Goal: Find specific page/section: Find specific page/section

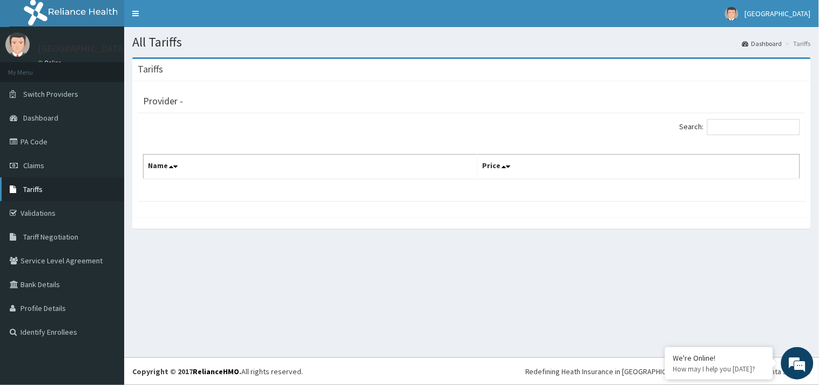
click at [38, 188] on span "Tariffs" at bounding box center [32, 189] width 19 height 10
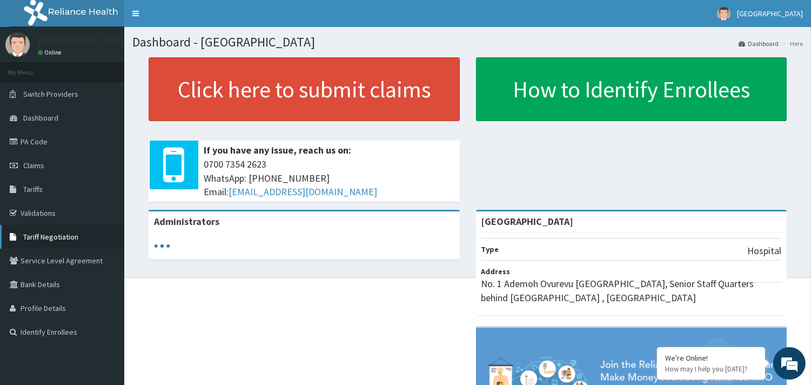
click at [48, 235] on span "Tariff Negotiation" at bounding box center [50, 237] width 55 height 10
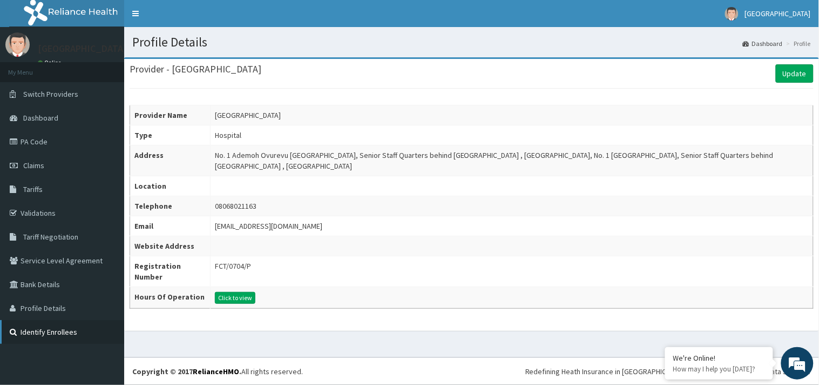
click at [32, 328] on link "Identify Enrollees" at bounding box center [62, 332] width 124 height 24
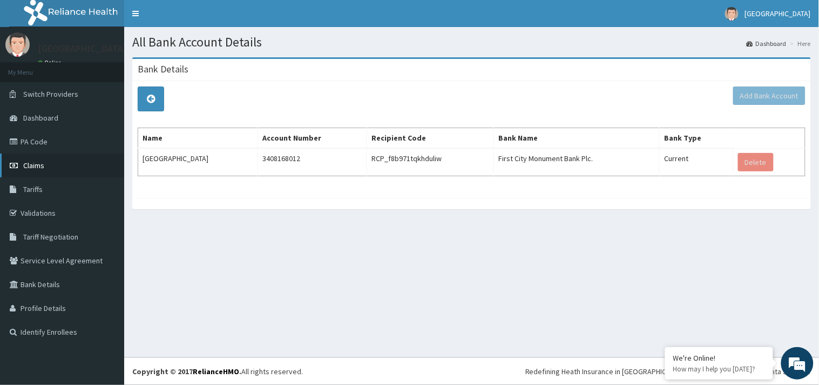
click at [33, 168] on span "Claims" at bounding box center [33, 165] width 21 height 10
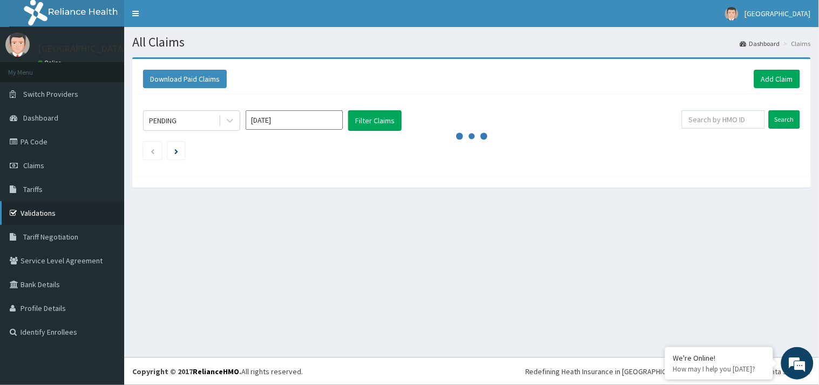
click at [42, 215] on link "Validations" at bounding box center [62, 213] width 124 height 24
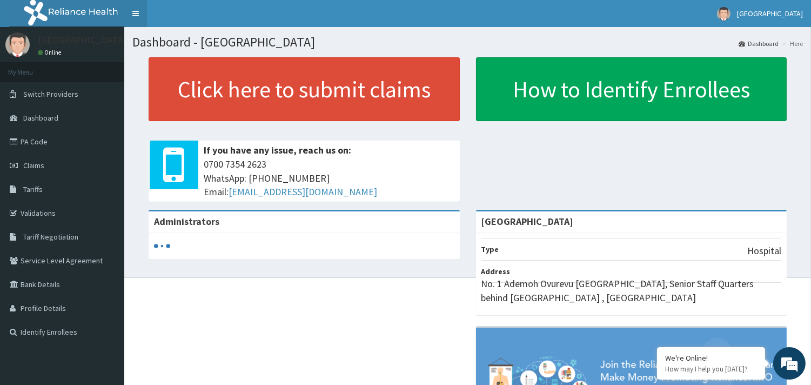
click at [133, 12] on link "Toggle navigation" at bounding box center [135, 13] width 23 height 27
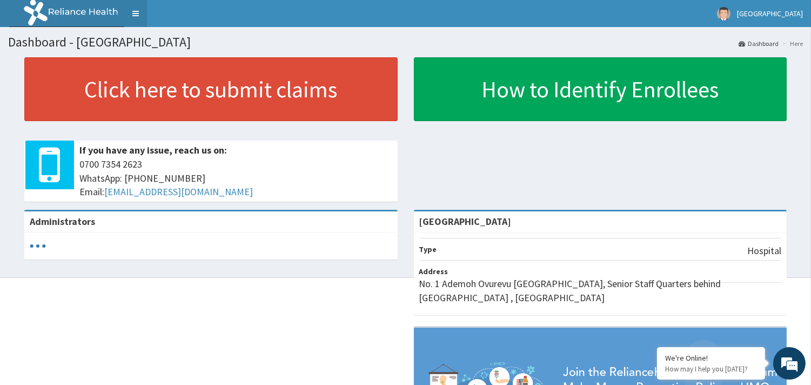
click at [133, 12] on link "Toggle navigation" at bounding box center [135, 13] width 23 height 27
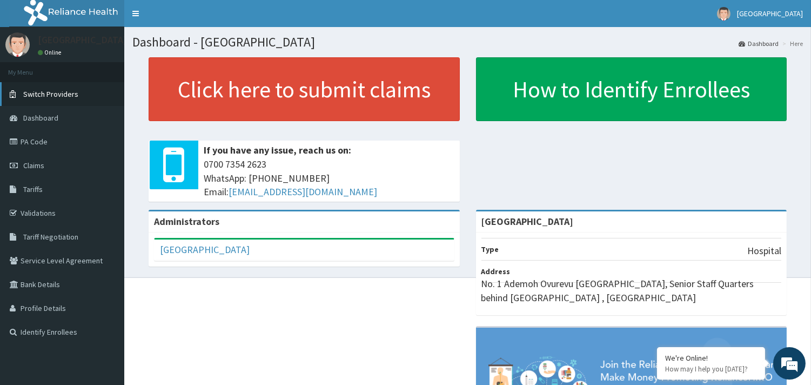
click at [69, 92] on span "Switch Providers" at bounding box center [50, 94] width 55 height 10
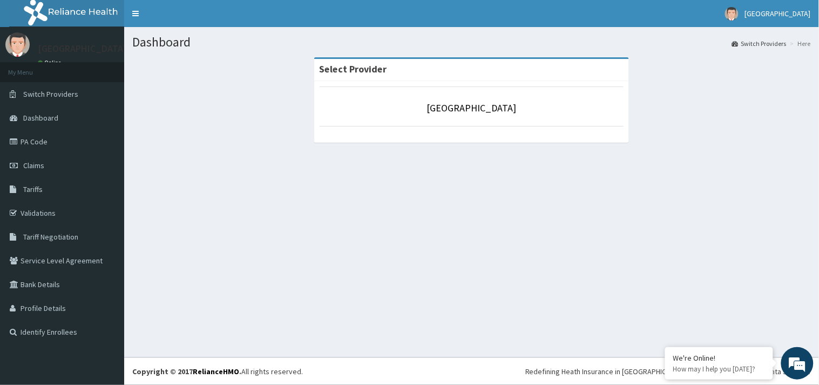
click at [69, 92] on span "Switch Providers" at bounding box center [50, 94] width 55 height 10
click at [68, 110] on link "Dashboard" at bounding box center [62, 118] width 124 height 24
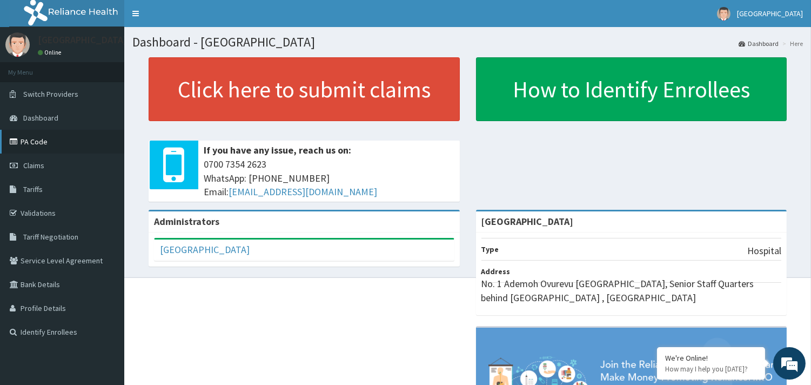
click at [35, 143] on link "PA Code" at bounding box center [62, 142] width 124 height 24
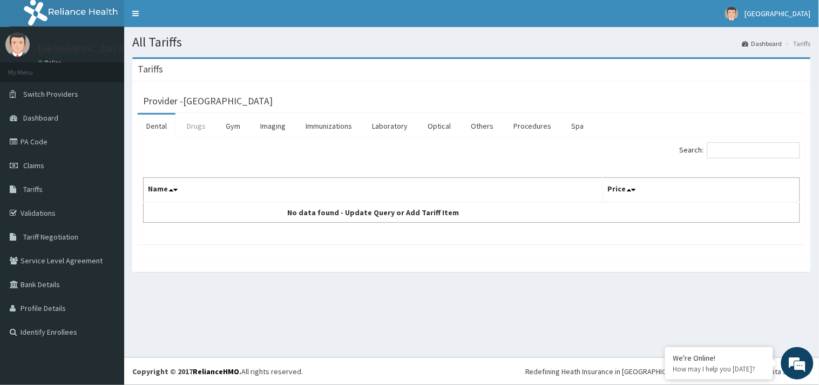
click at [197, 124] on link "Drugs" at bounding box center [196, 125] width 36 height 23
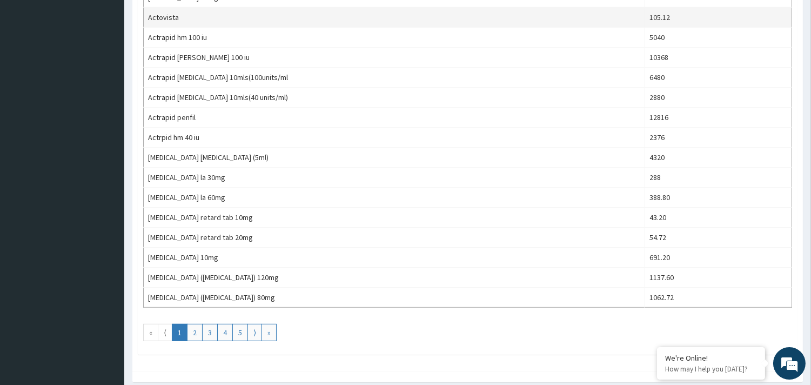
scroll to position [915, 0]
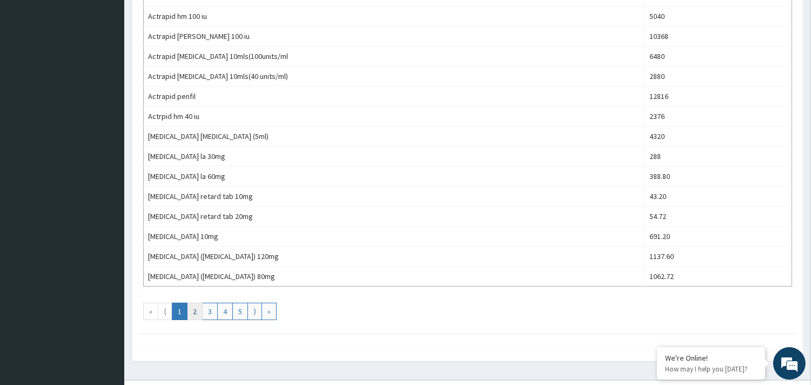
click at [196, 309] on link "2" at bounding box center [195, 310] width 16 height 17
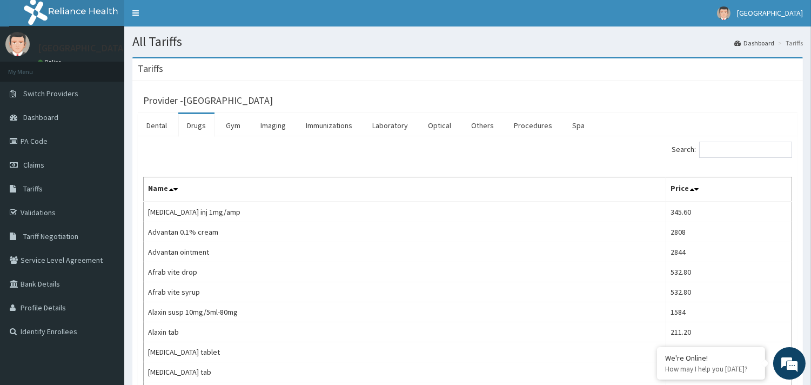
scroll to position [0, 0]
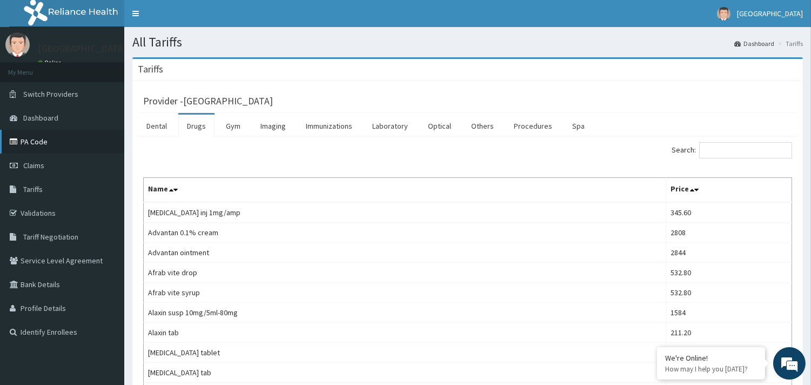
click at [60, 131] on link "PA Code" at bounding box center [62, 142] width 124 height 24
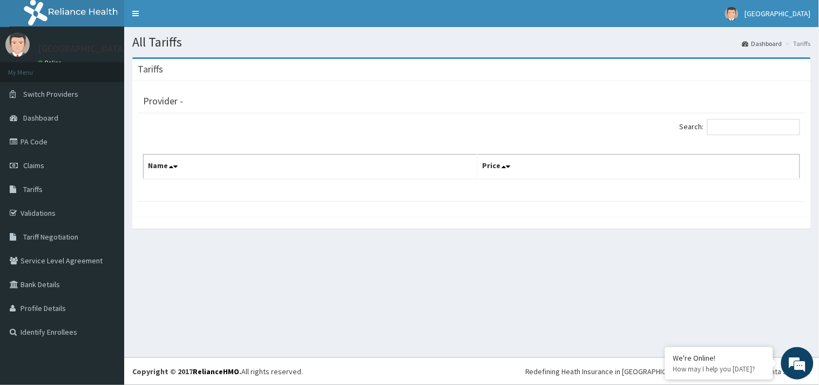
click at [55, 190] on link "Tariffs" at bounding box center [62, 189] width 124 height 24
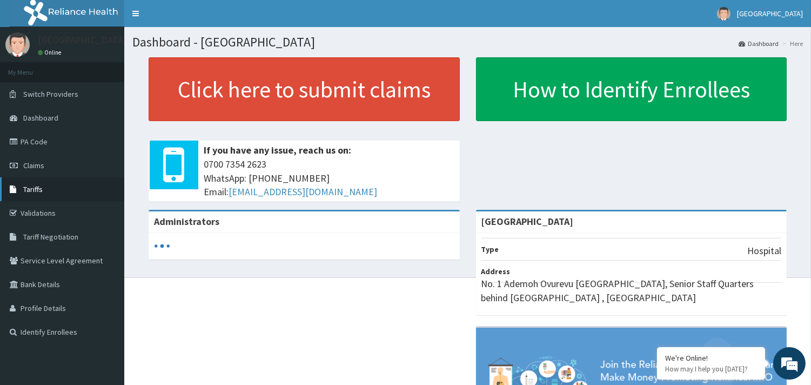
click at [27, 187] on span "Tariffs" at bounding box center [32, 189] width 19 height 10
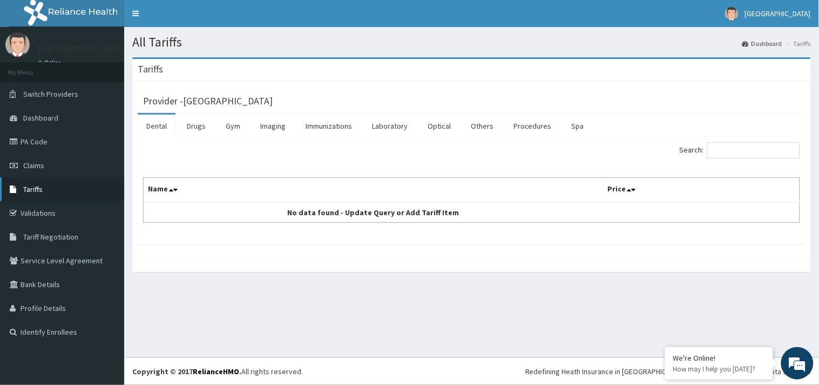
click at [30, 187] on span "Tariffs" at bounding box center [32, 189] width 19 height 10
click at [195, 127] on link "Drugs" at bounding box center [196, 125] width 36 height 23
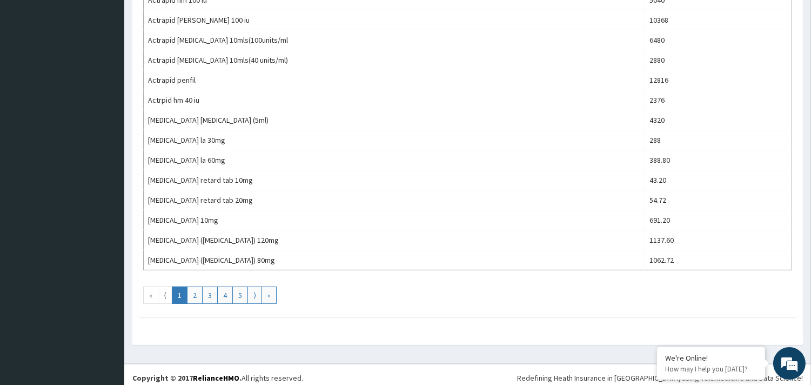
scroll to position [940, 0]
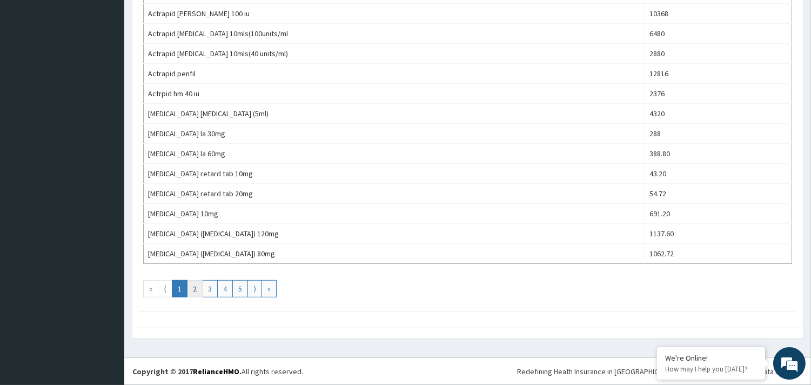
click at [197, 291] on link "2" at bounding box center [195, 288] width 16 height 17
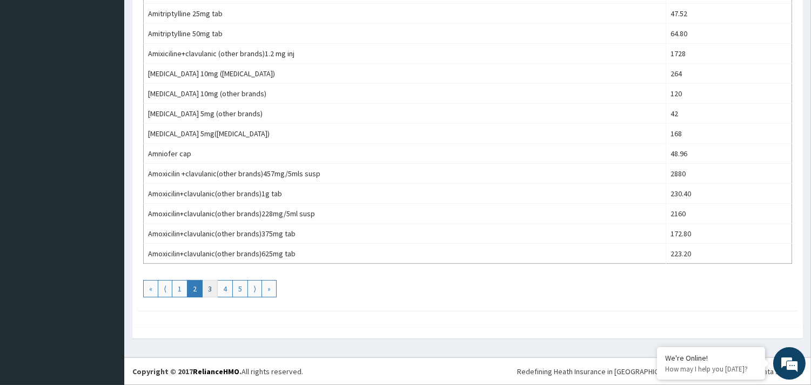
click at [211, 287] on link "3" at bounding box center [210, 288] width 16 height 17
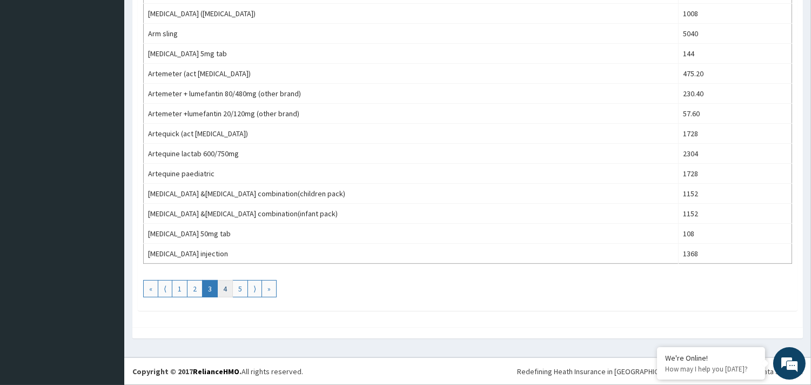
click at [231, 289] on link "4" at bounding box center [225, 288] width 16 height 17
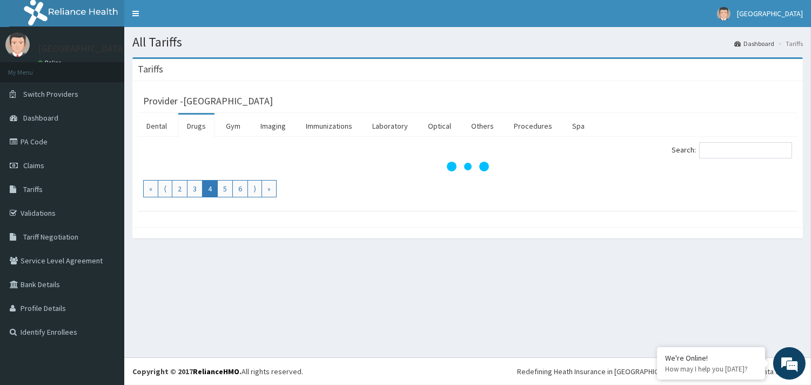
scroll to position [0, 0]
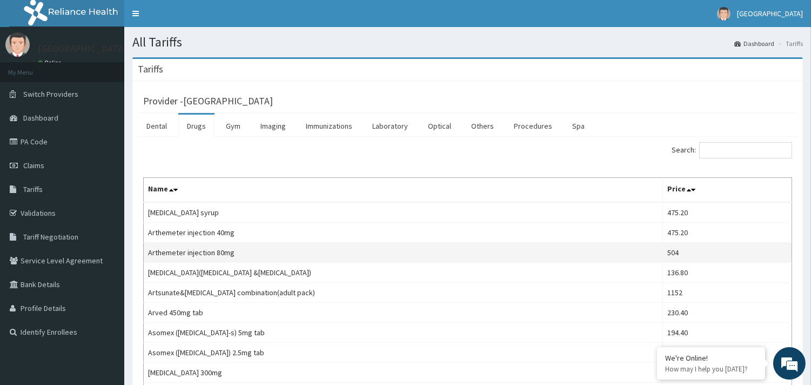
click at [224, 243] on td "Arthemeter injection 80mg" at bounding box center [403, 253] width 519 height 20
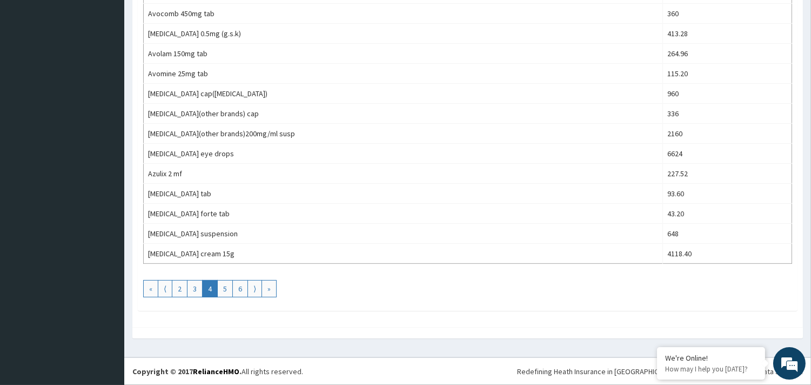
scroll to position [940, 0]
click at [224, 287] on link "5" at bounding box center [225, 288] width 16 height 17
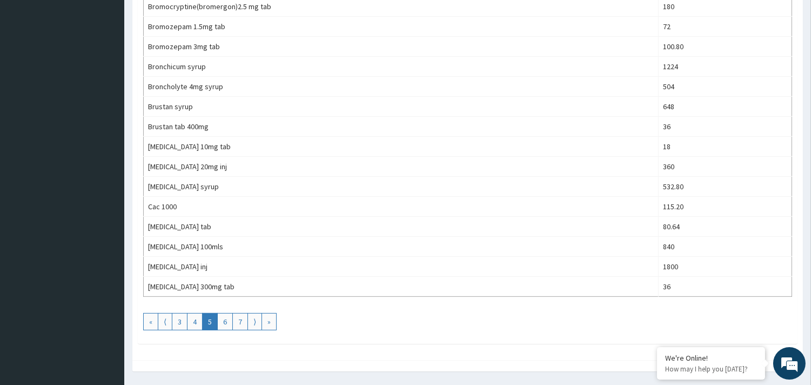
scroll to position [906, 0]
click at [225, 322] on link "6" at bounding box center [225, 320] width 16 height 17
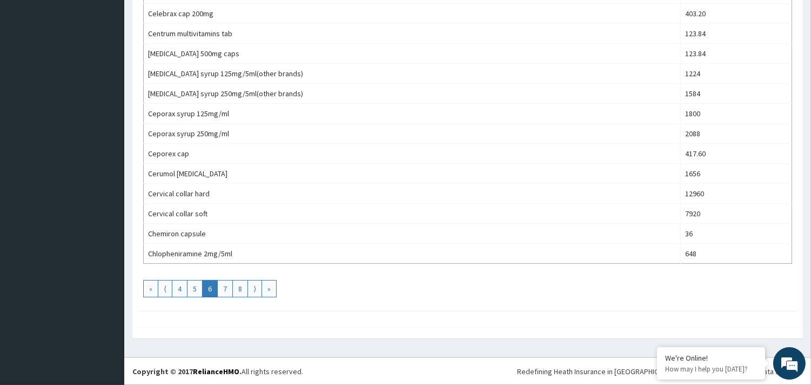
scroll to position [940, 0]
click at [227, 288] on link "7" at bounding box center [225, 288] width 16 height 17
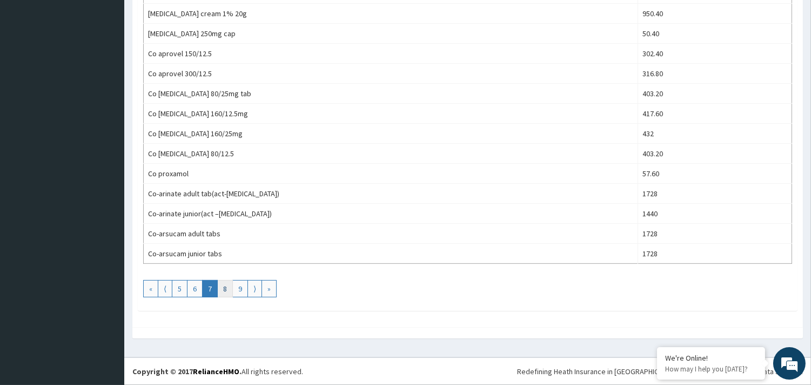
click at [230, 289] on link "8" at bounding box center [225, 288] width 16 height 17
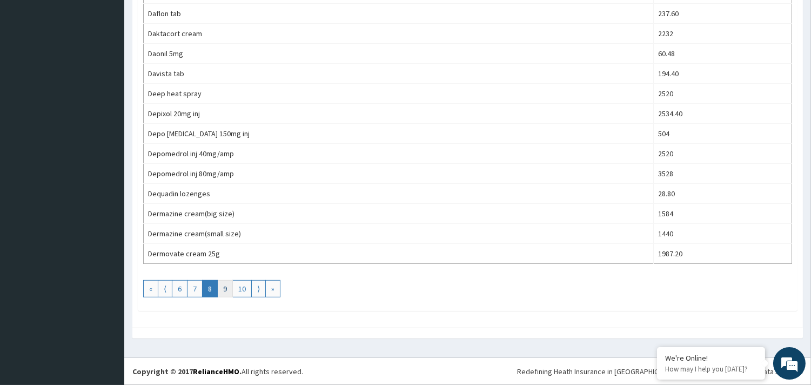
click at [225, 288] on link "9" at bounding box center [225, 288] width 16 height 17
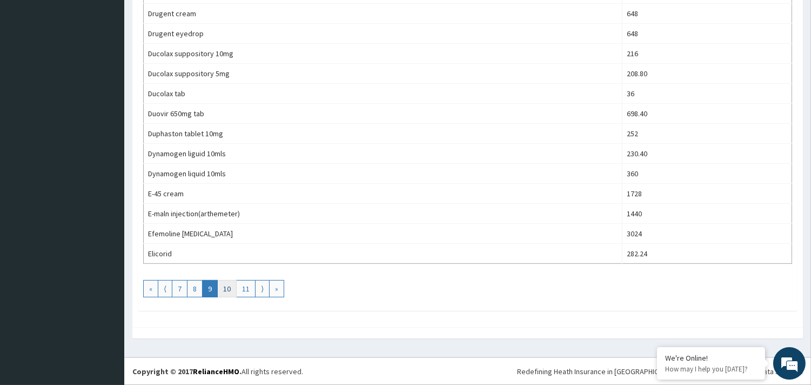
click at [228, 292] on link "10" at bounding box center [226, 288] width 19 height 17
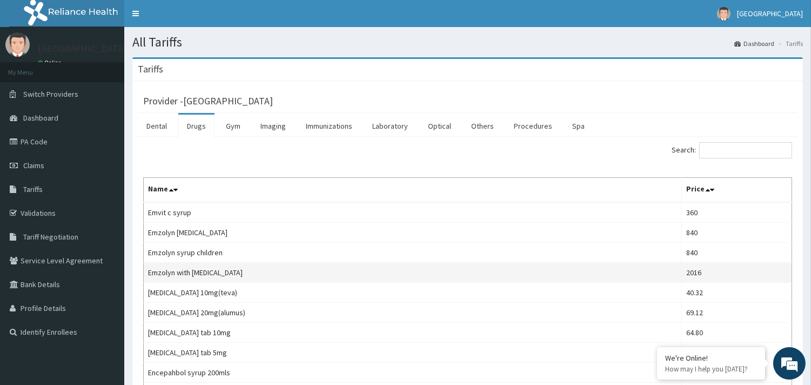
click at [218, 267] on td "Emzolyn with [MEDICAL_DATA]" at bounding box center [413, 272] width 538 height 20
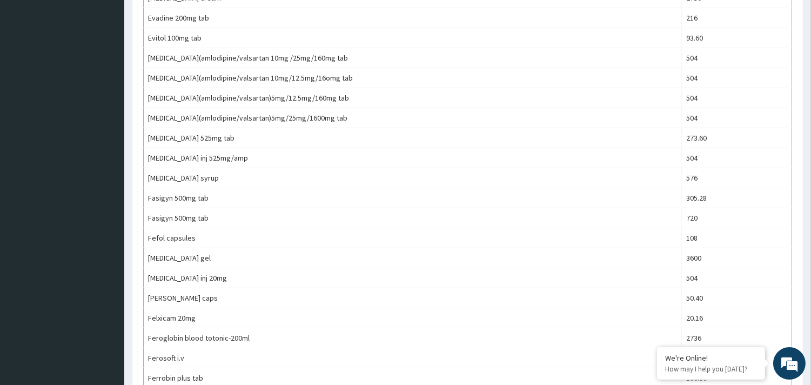
scroll to position [940, 0]
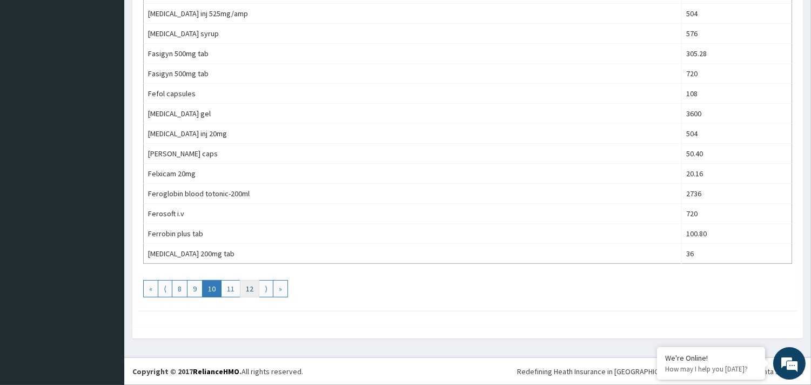
click at [245, 287] on link "12" at bounding box center [249, 288] width 19 height 17
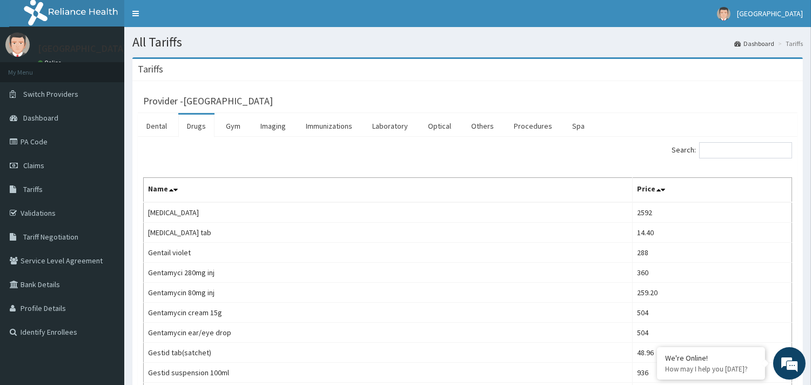
click at [245, 287] on td "Gentamycin 80mg inj" at bounding box center [388, 292] width 489 height 20
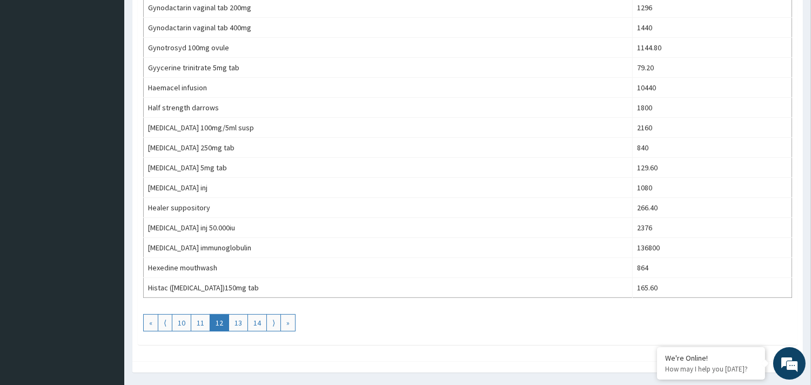
scroll to position [940, 0]
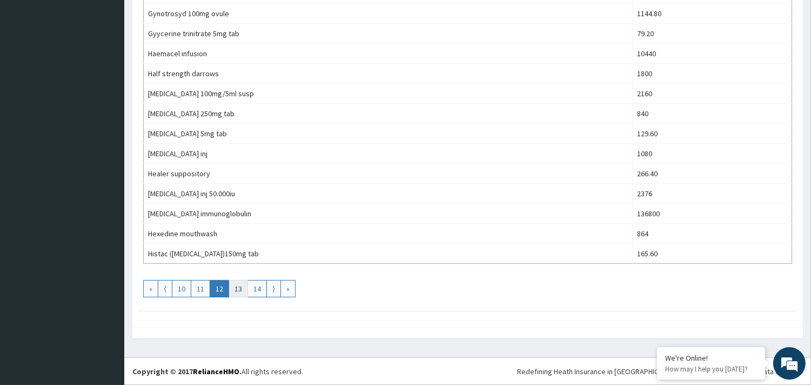
click at [240, 290] on link "13" at bounding box center [237, 288] width 19 height 17
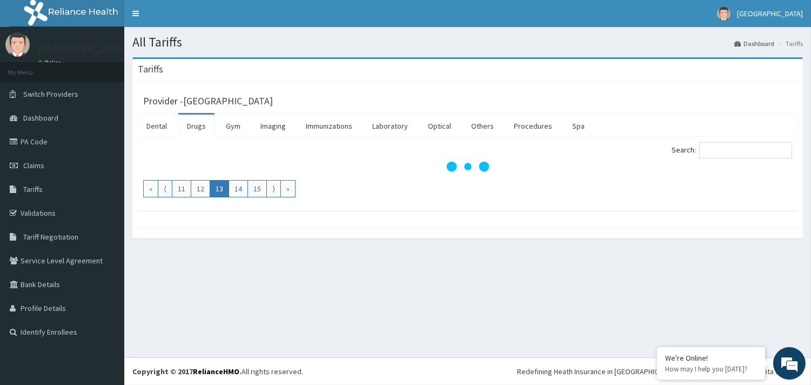
scroll to position [0, 0]
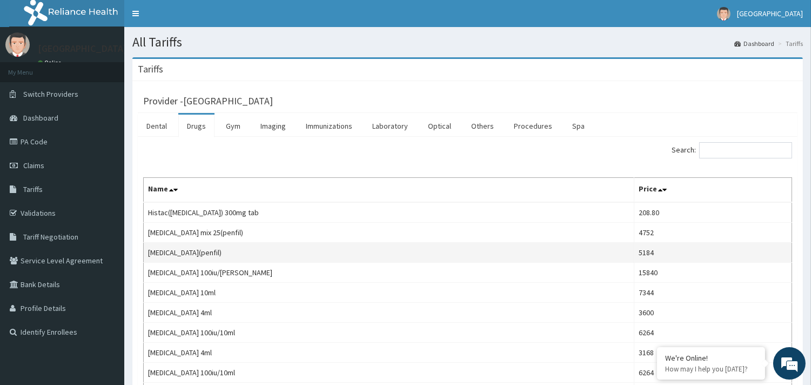
click at [247, 258] on td "[MEDICAL_DATA](penfil)" at bounding box center [389, 253] width 490 height 20
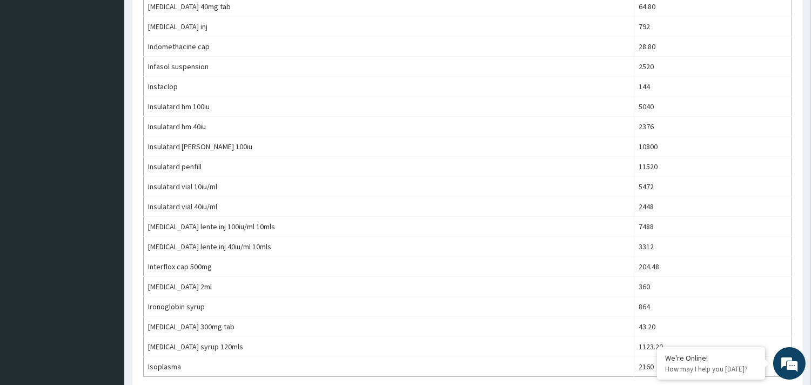
scroll to position [940, 0]
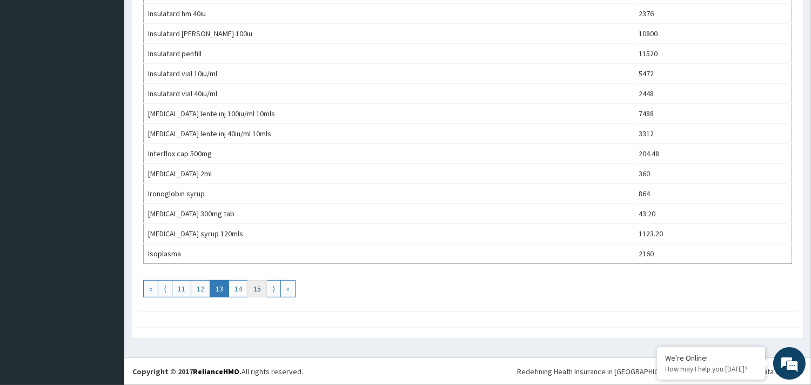
click at [254, 290] on link "15" at bounding box center [256, 288] width 19 height 17
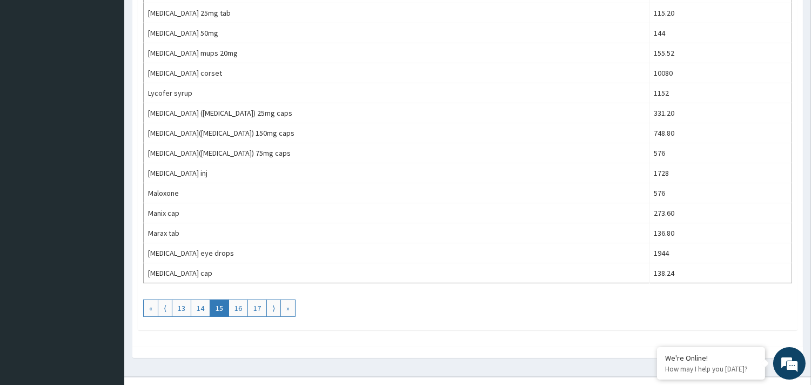
scroll to position [921, 0]
click at [257, 308] on link "17" at bounding box center [256, 305] width 19 height 17
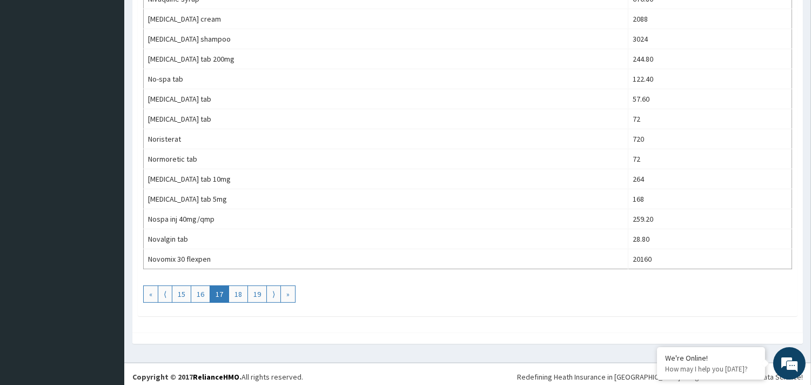
scroll to position [940, 0]
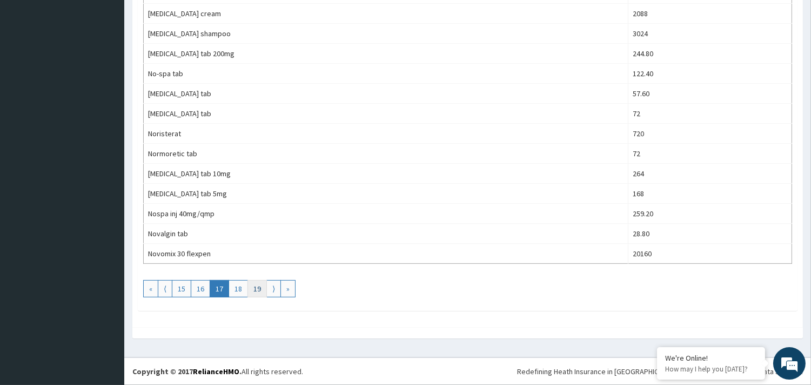
click at [254, 289] on link "19" at bounding box center [256, 288] width 19 height 17
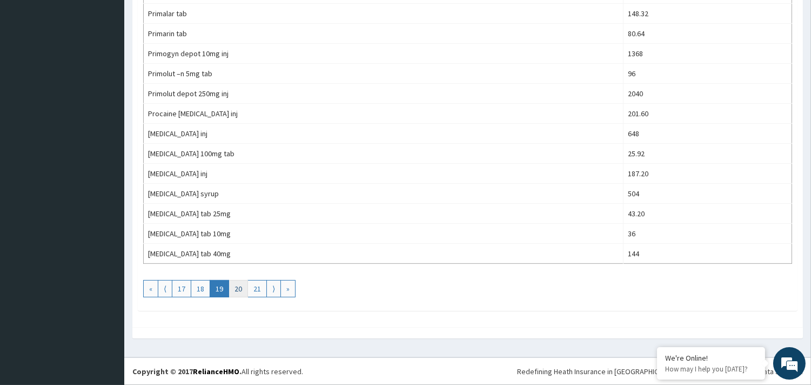
click at [240, 292] on link "20" at bounding box center [237, 288] width 19 height 17
